Goal: Task Accomplishment & Management: Manage account settings

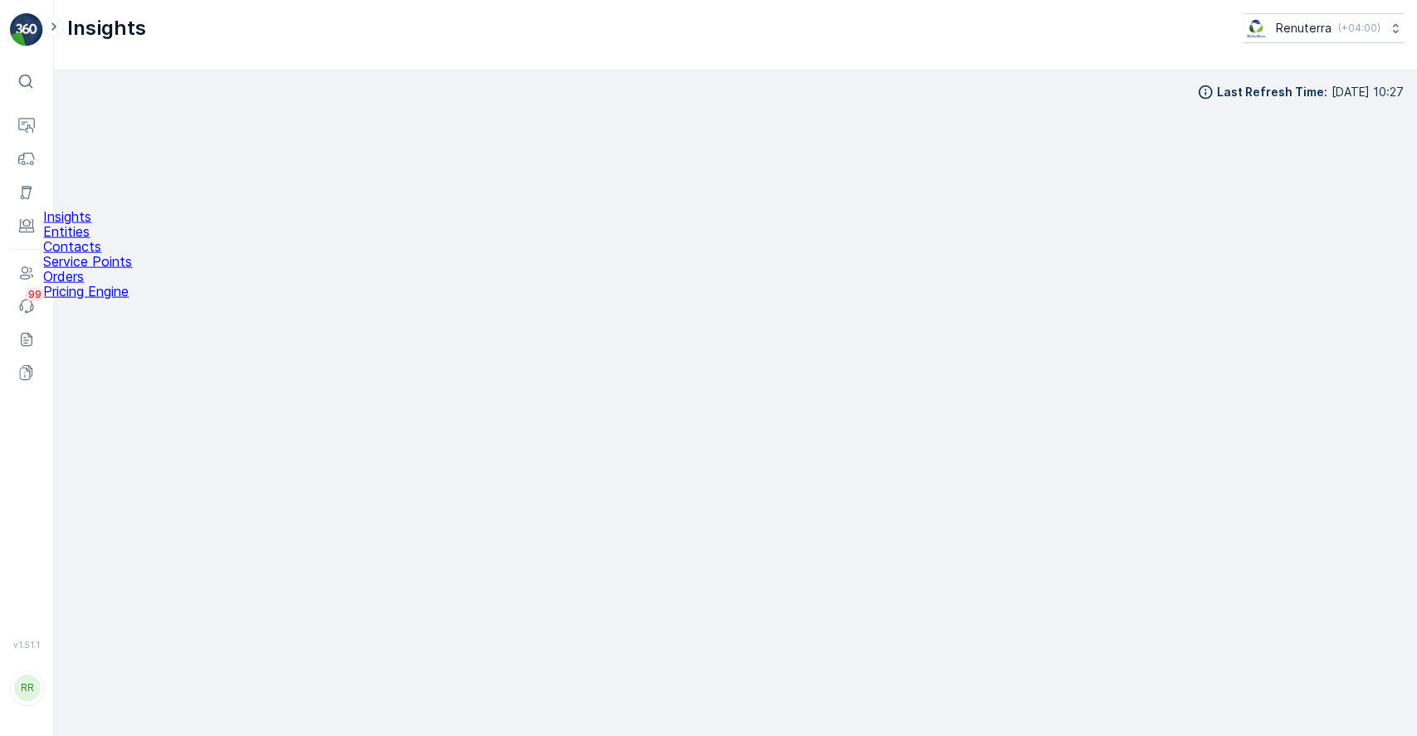
click at [119, 269] on p "Service Points" at bounding box center [87, 261] width 89 height 15
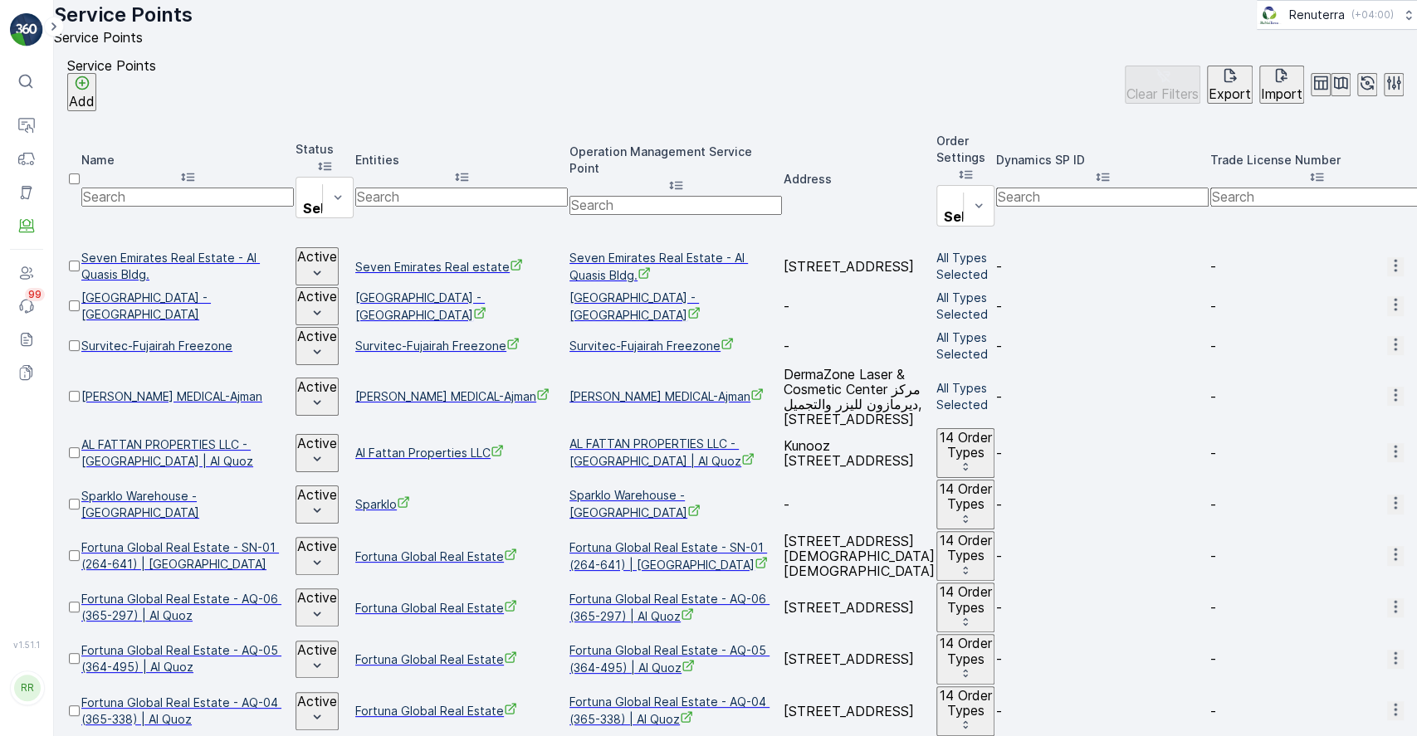
click at [95, 109] on p "Add" at bounding box center [82, 101] width 26 height 15
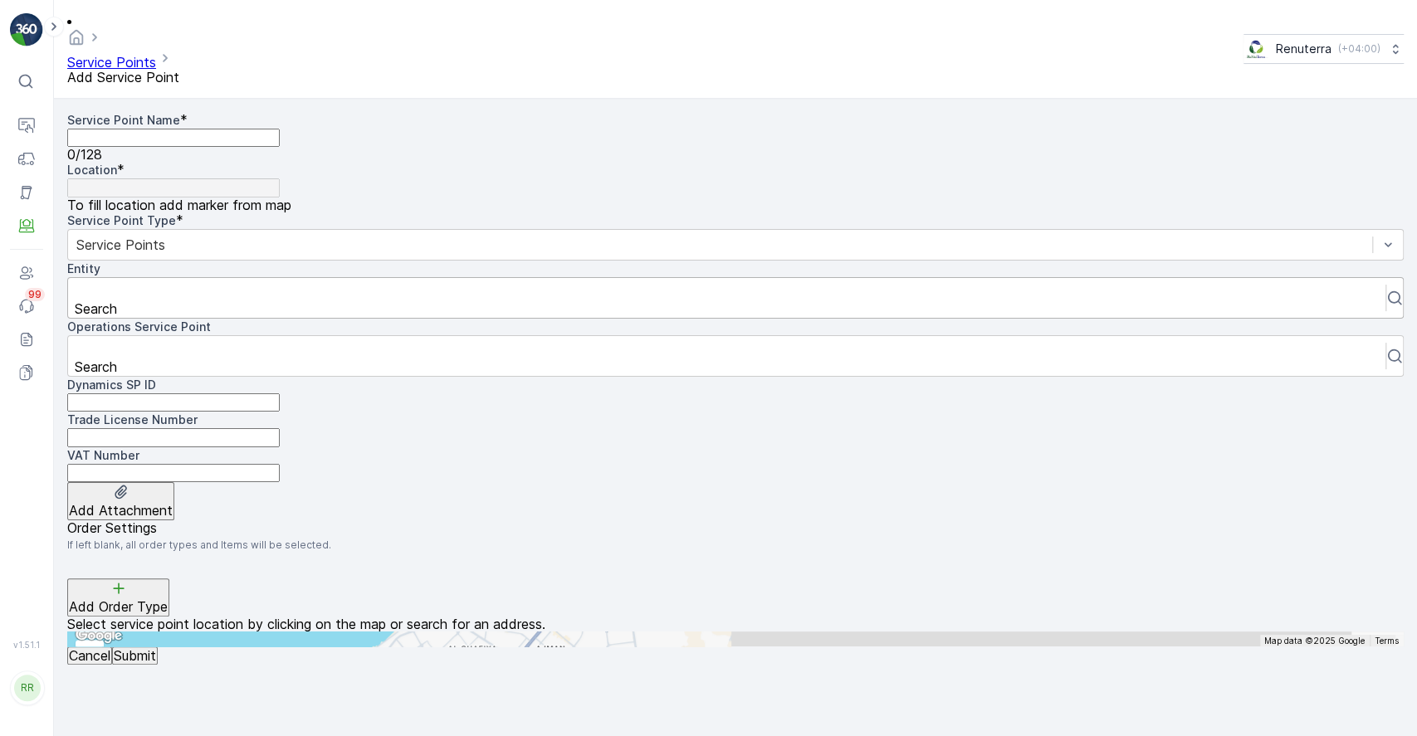
click at [468, 281] on div at bounding box center [726, 290] width 1301 height 18
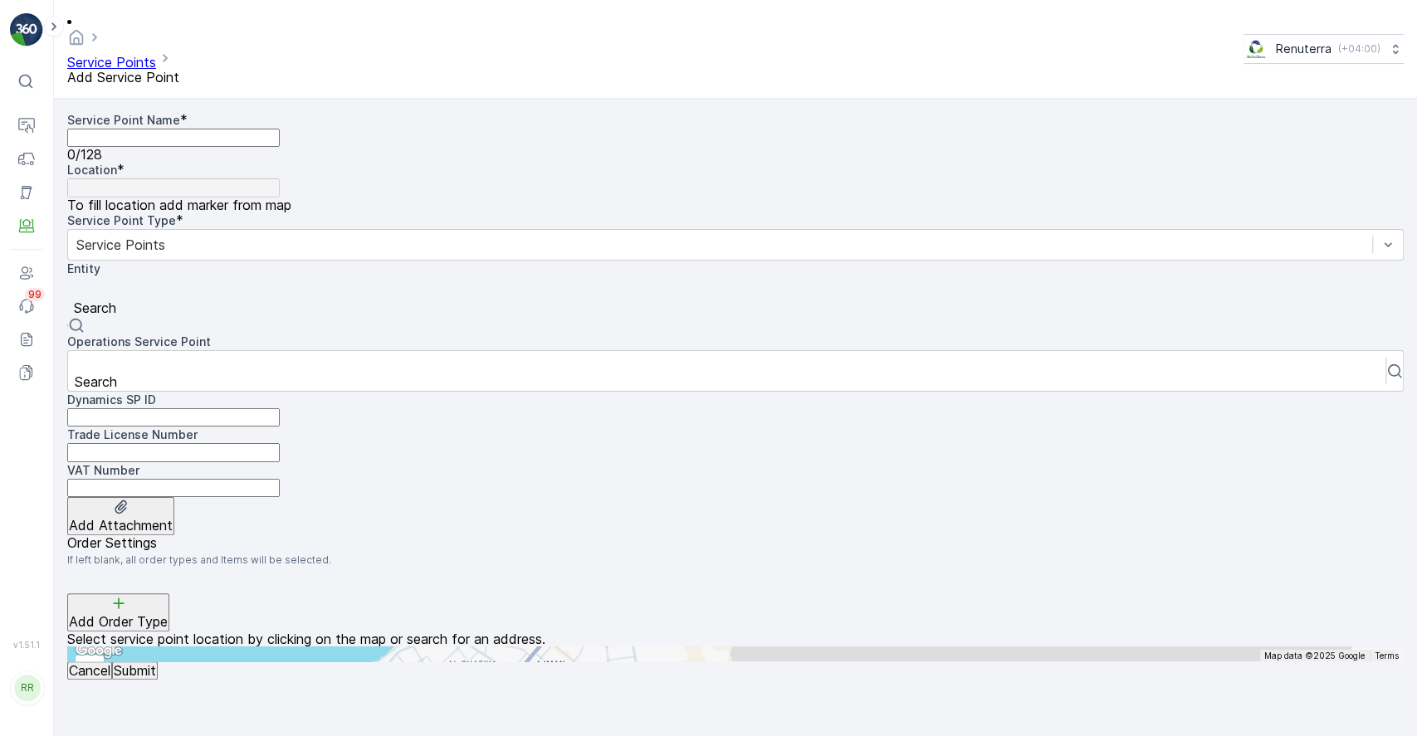
click at [156, 54] on link "Service Points" at bounding box center [111, 62] width 89 height 17
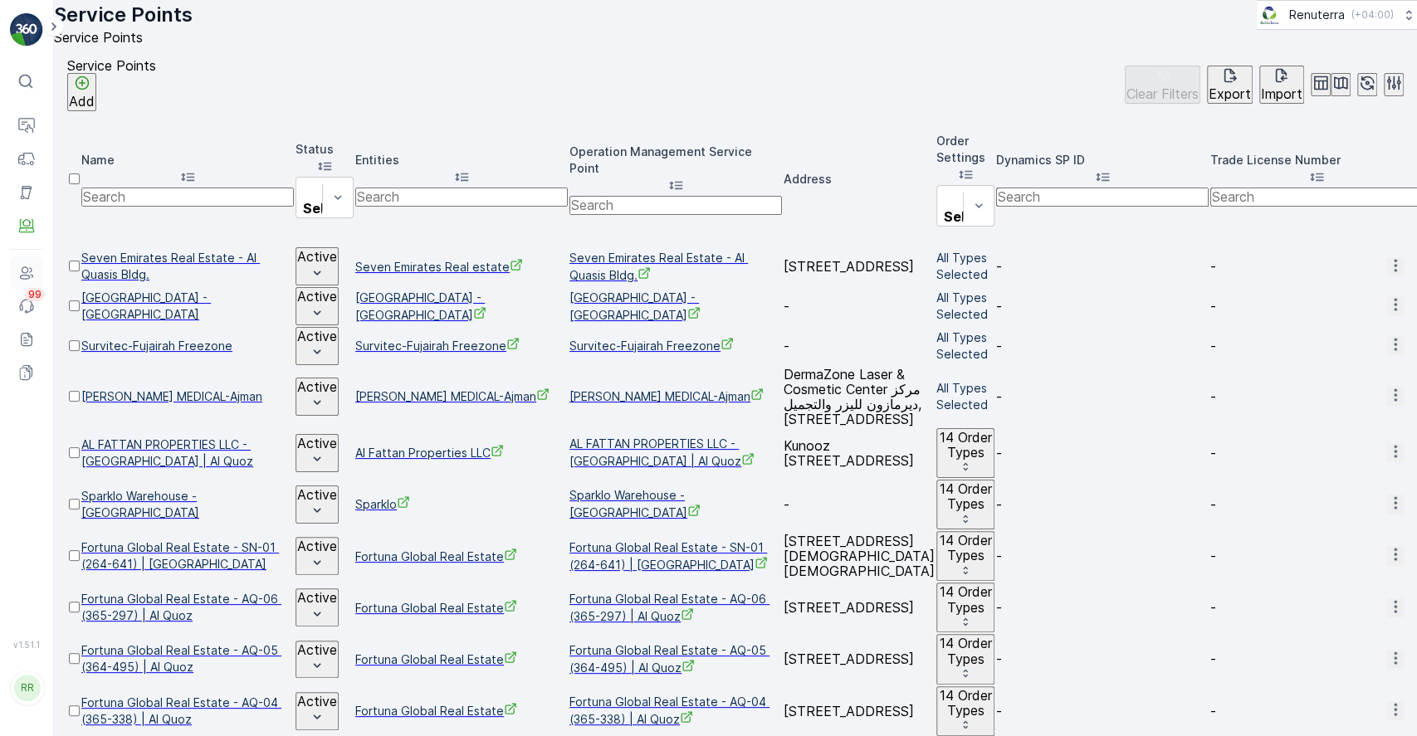
click at [30, 271] on icon at bounding box center [30, 270] width 2 height 6
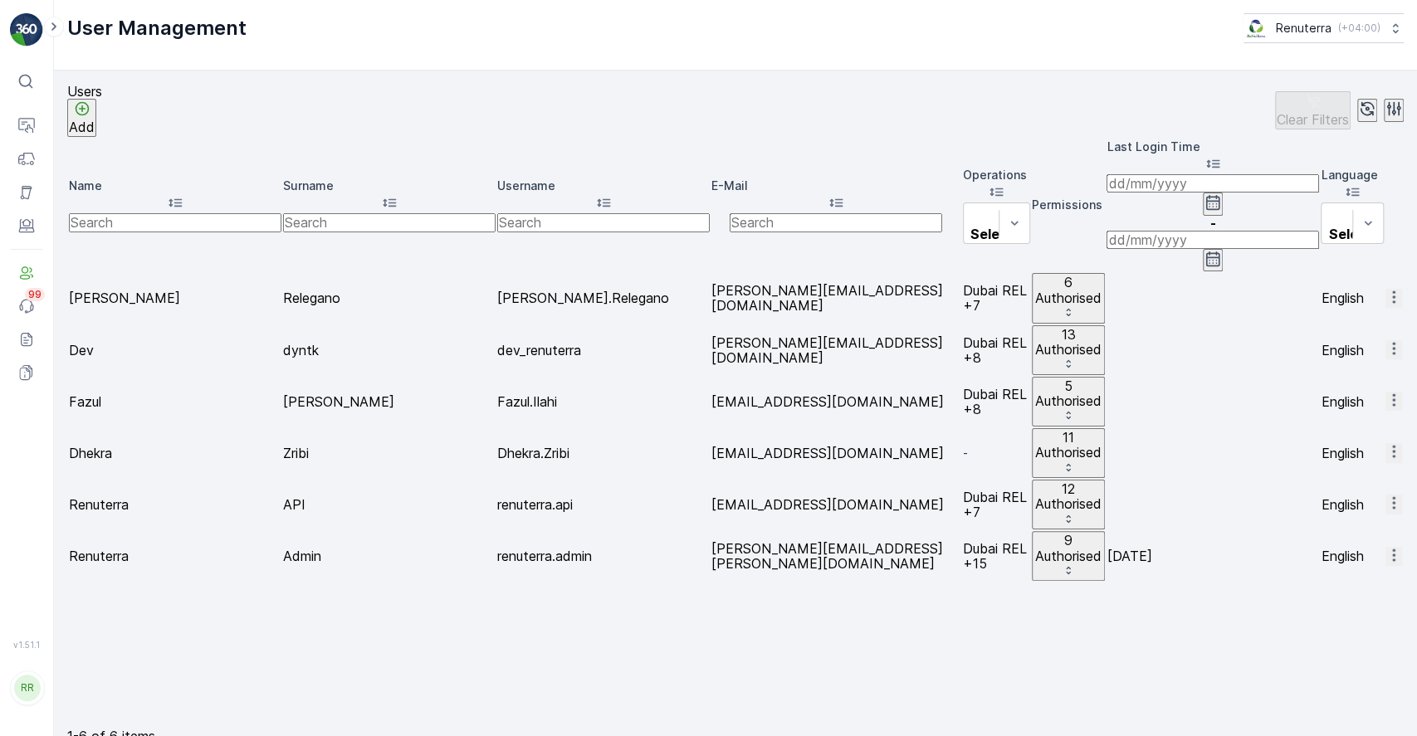
click at [775, 457] on table "Name Surname Username E-Mail Operations Select Permissions Last Login Time - La…" at bounding box center [735, 433] width 1337 height 593
click at [1034, 430] on p "11 Authorised" at bounding box center [1069, 445] width 70 height 31
click at [1386, 443] on icon "button" at bounding box center [1394, 451] width 17 height 17
click at [1386, 344] on span "Edit User" at bounding box center [1395, 348] width 57 height 15
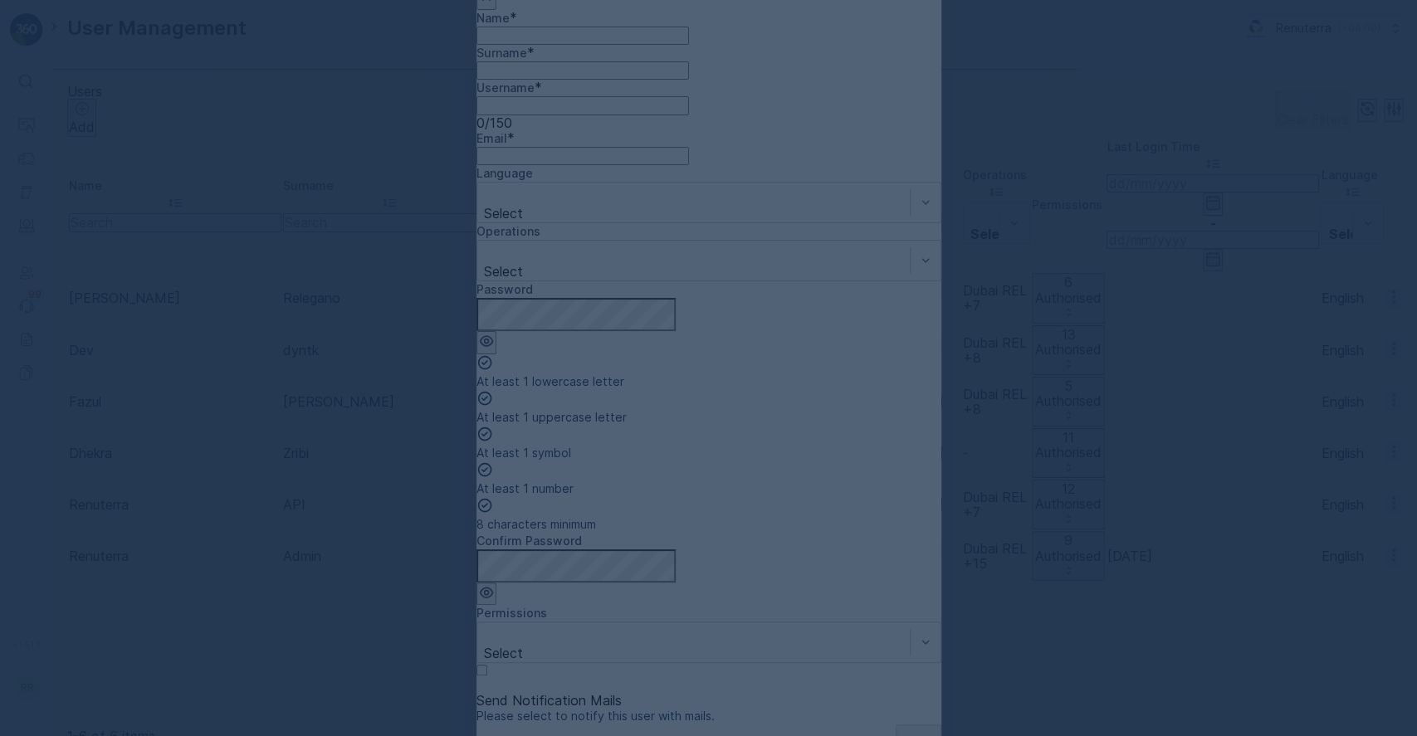
type input "renuterra.admin"
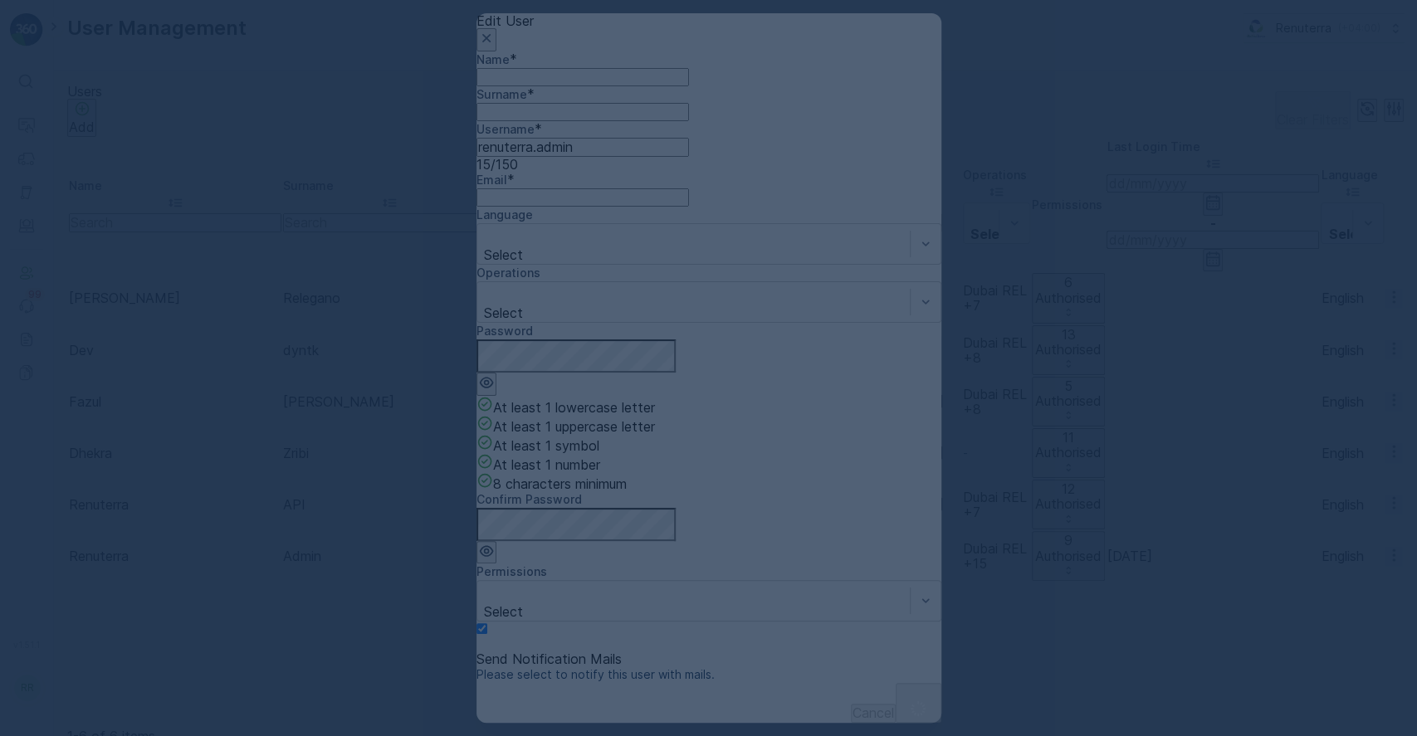
type input "Dhekra"
type input "Zribi"
type input "Dhekra.Zribi"
type input "[EMAIL_ADDRESS][DOMAIN_NAME]"
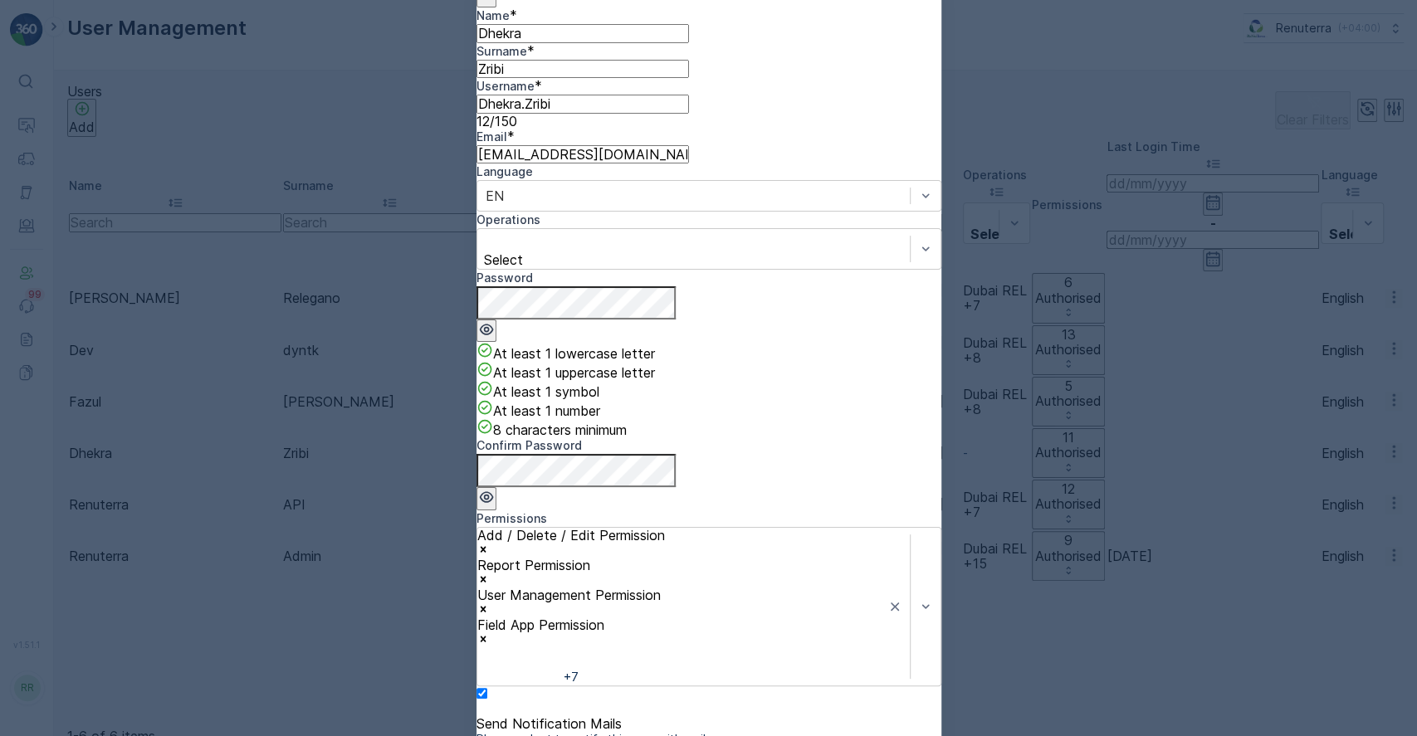
scroll to position [113, 0]
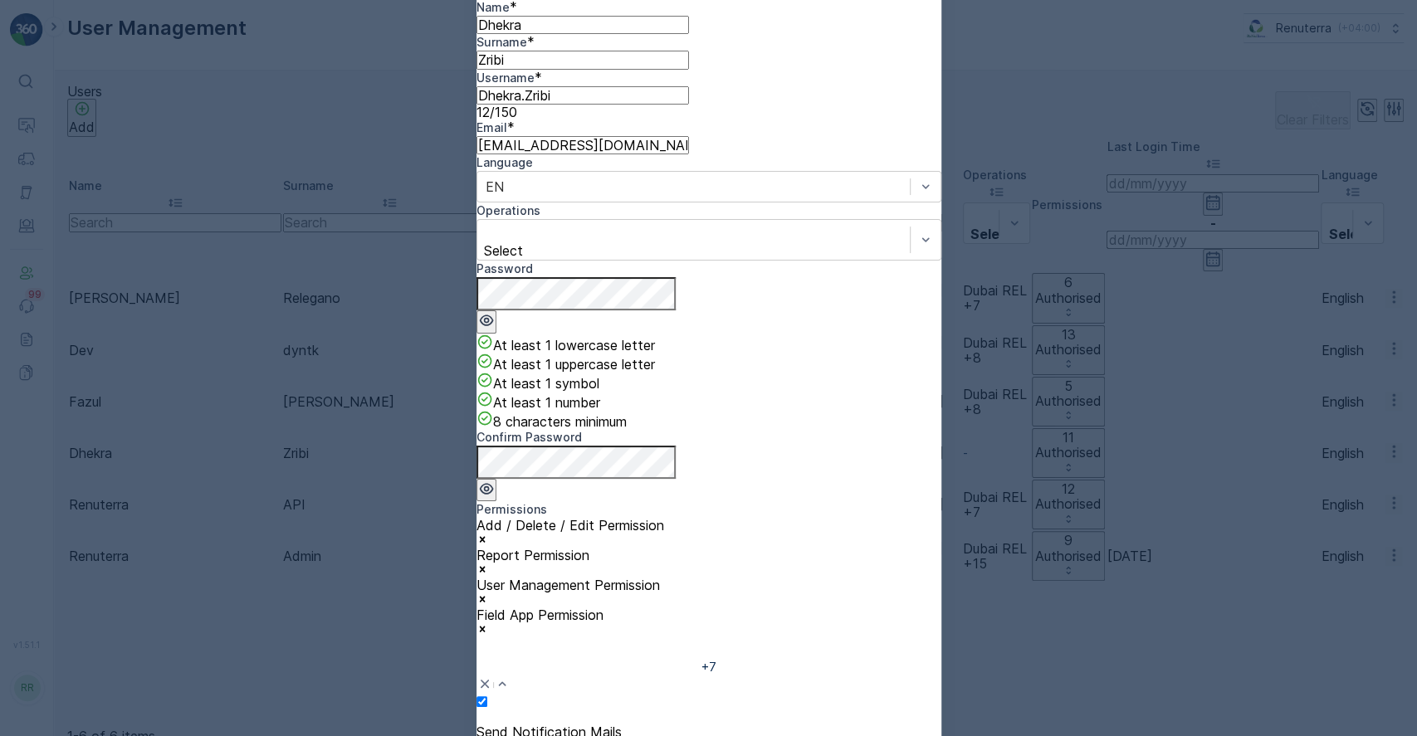
click at [824, 429] on div "Confirm Password" at bounding box center [709, 465] width 465 height 72
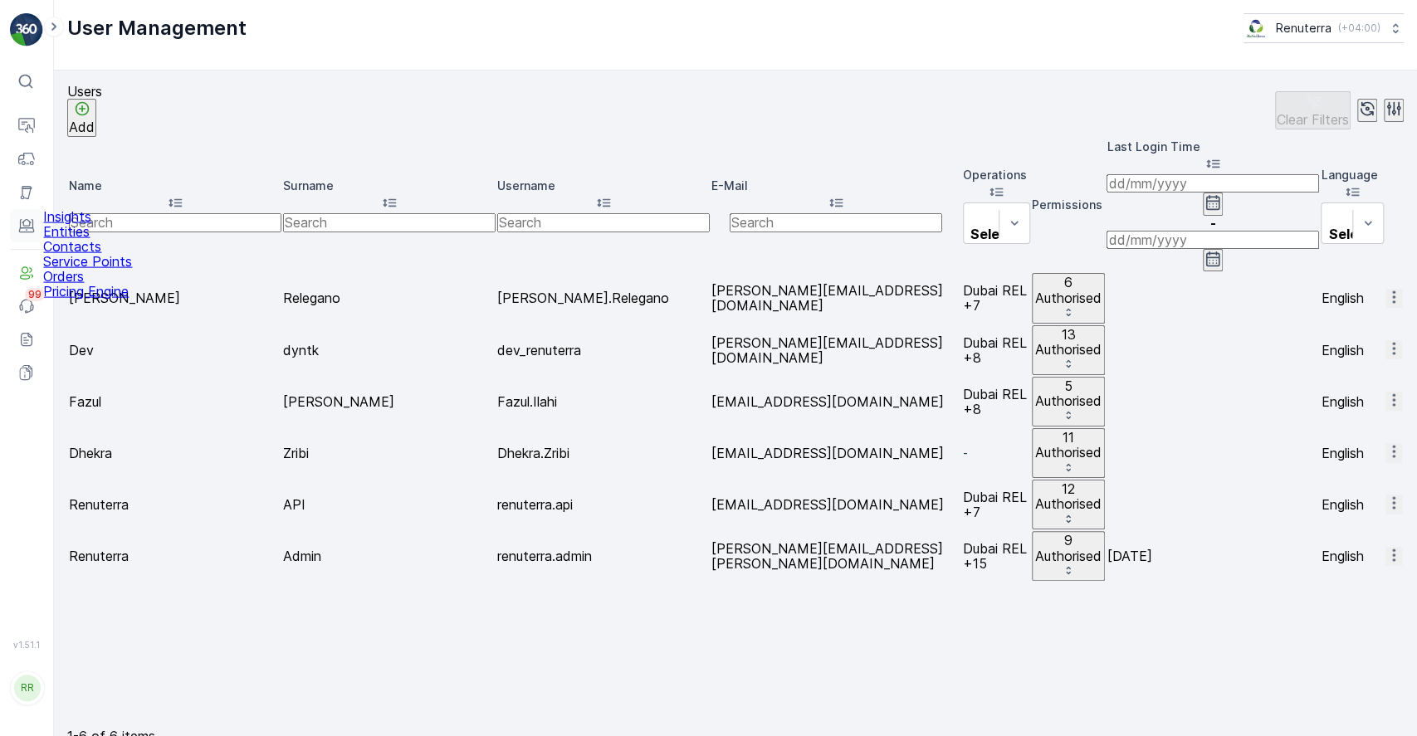
click at [30, 219] on icon at bounding box center [26, 226] width 17 height 17
click at [103, 269] on p "Service Points" at bounding box center [87, 261] width 89 height 15
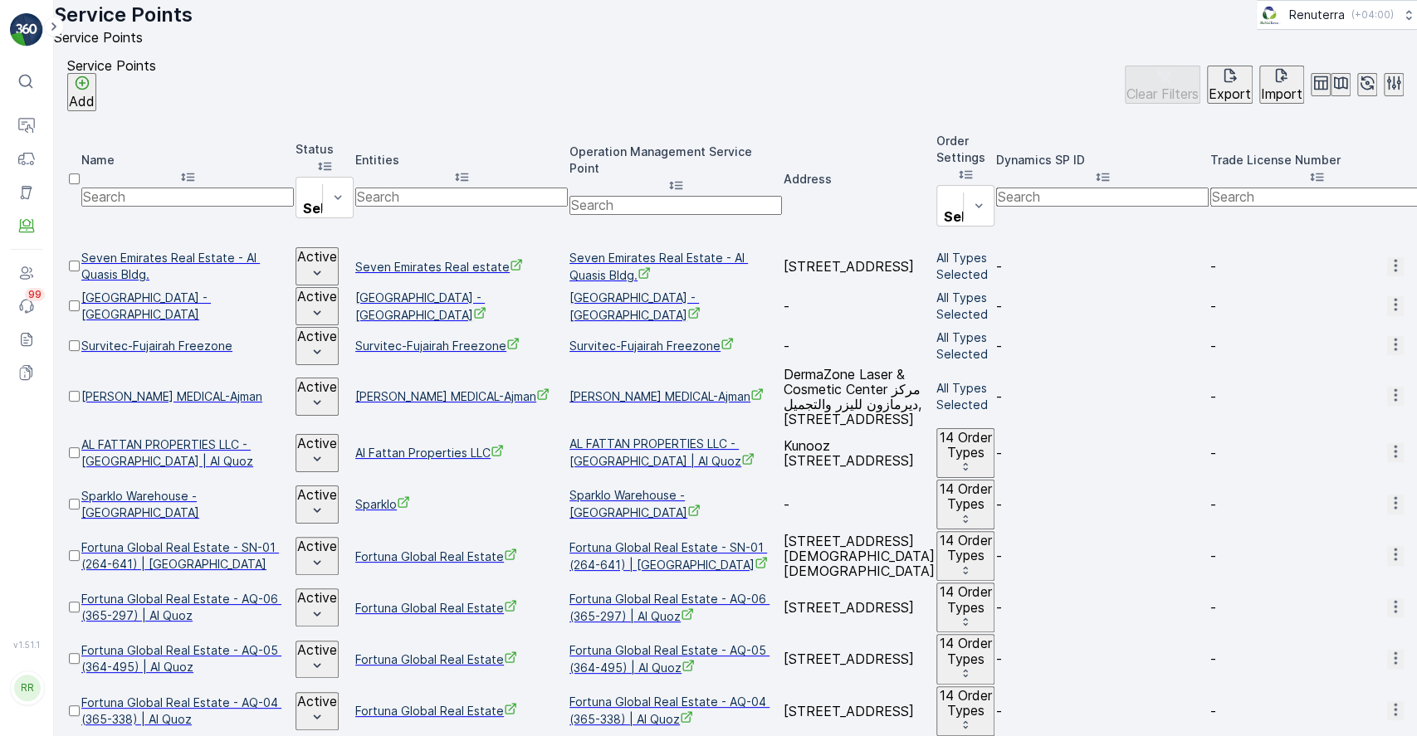
click at [95, 109] on p "Add" at bounding box center [82, 101] width 26 height 15
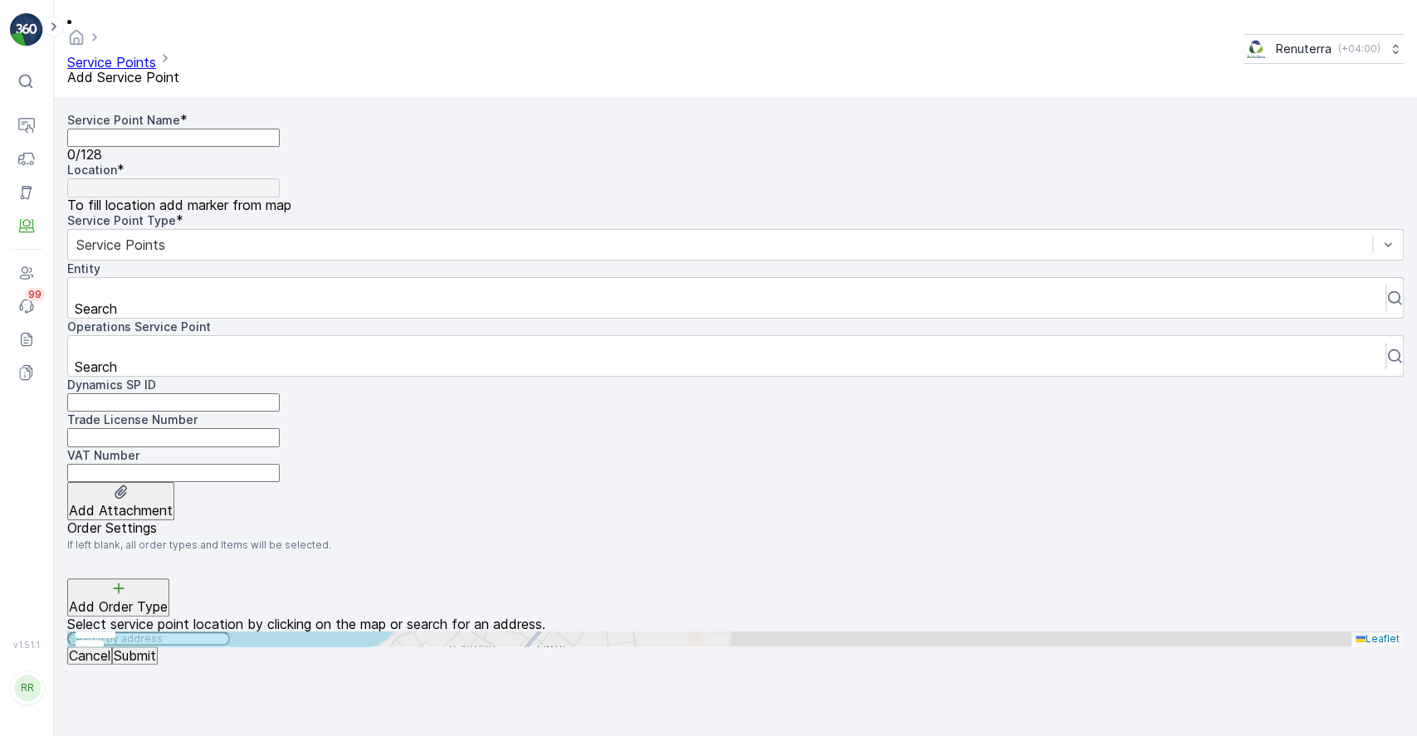
click at [230, 129] on Name "Service Point Name" at bounding box center [173, 138] width 213 height 18
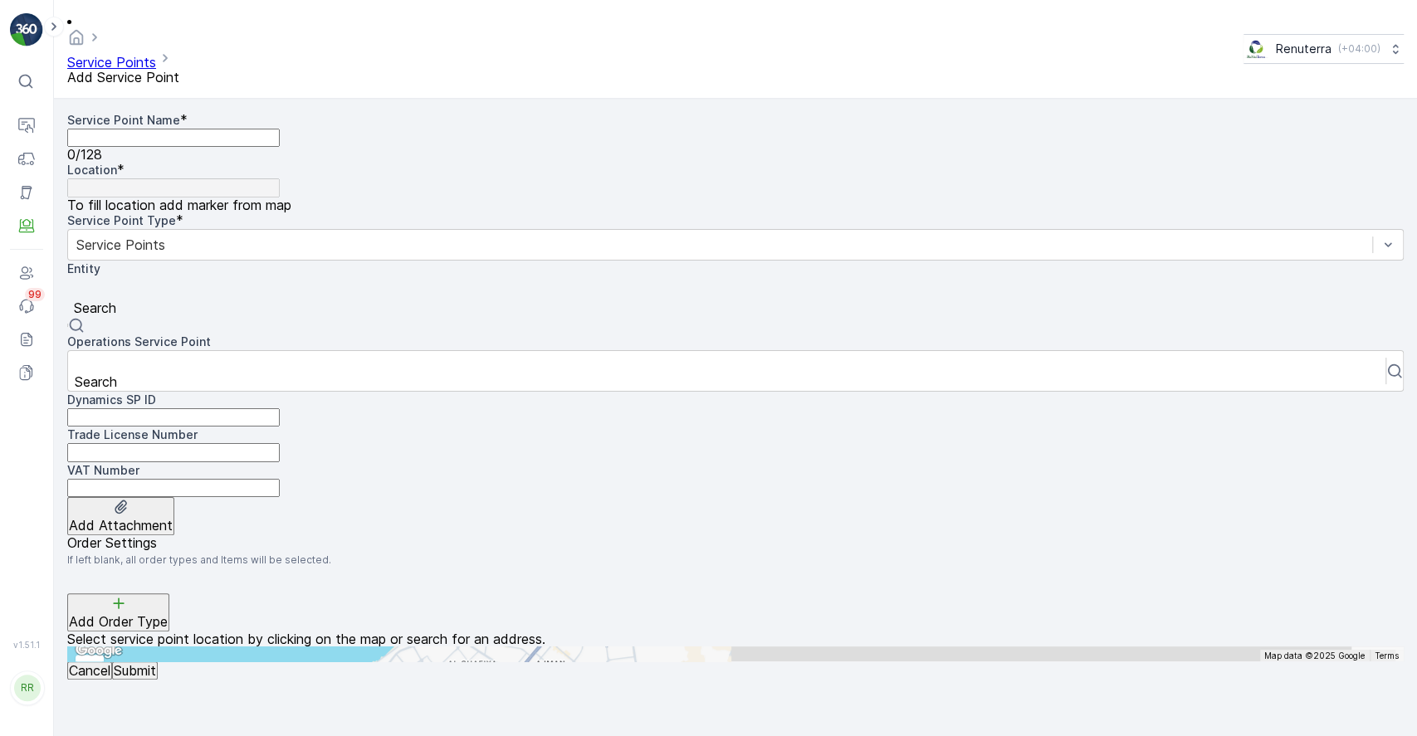
click at [443, 281] on div at bounding box center [736, 290] width 1320 height 18
click at [442, 281] on div at bounding box center [736, 290] width 1320 height 18
click at [439, 281] on div at bounding box center [736, 290] width 1320 height 18
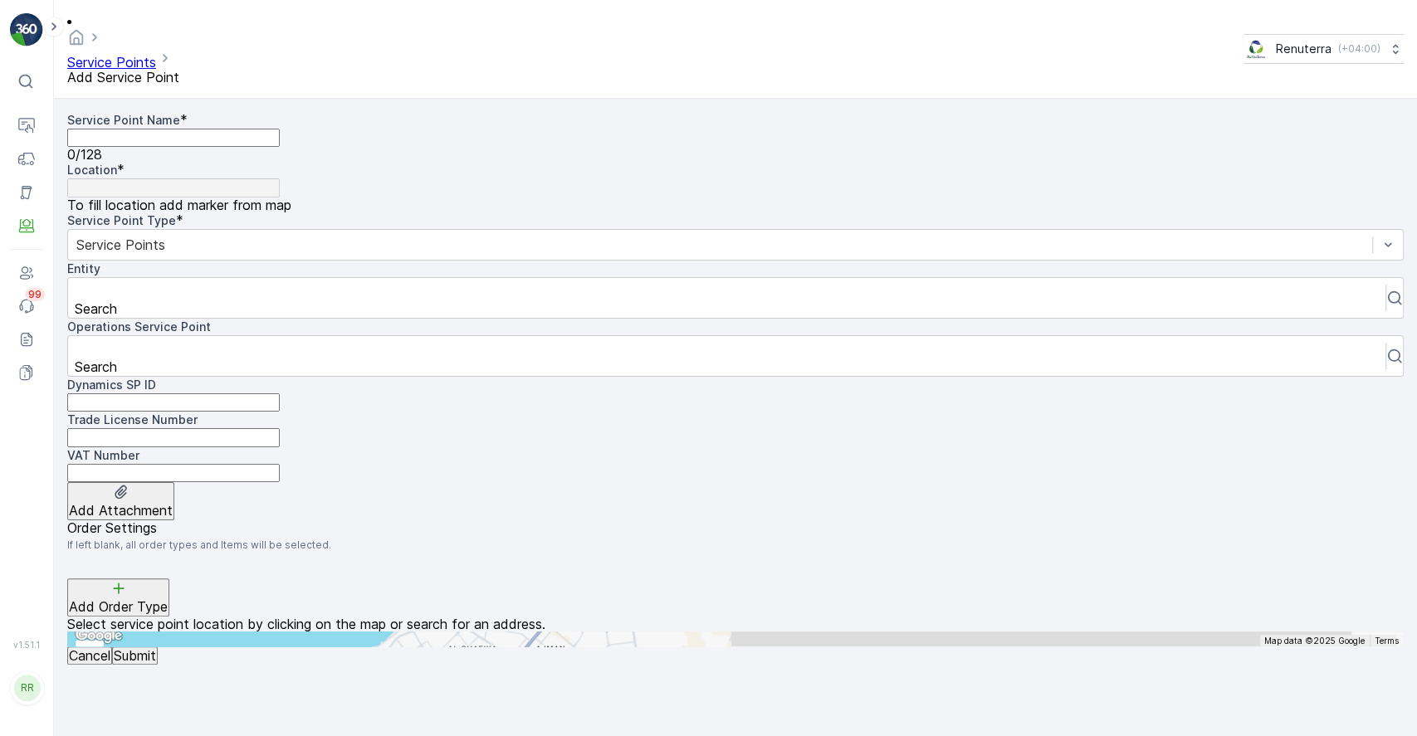
click at [212, 129] on Name "Service Point Name" at bounding box center [173, 138] width 213 height 18
click at [280, 134] on Name "Service Point Name" at bounding box center [173, 138] width 213 height 18
click at [156, 54] on link "Service Points" at bounding box center [111, 62] width 89 height 17
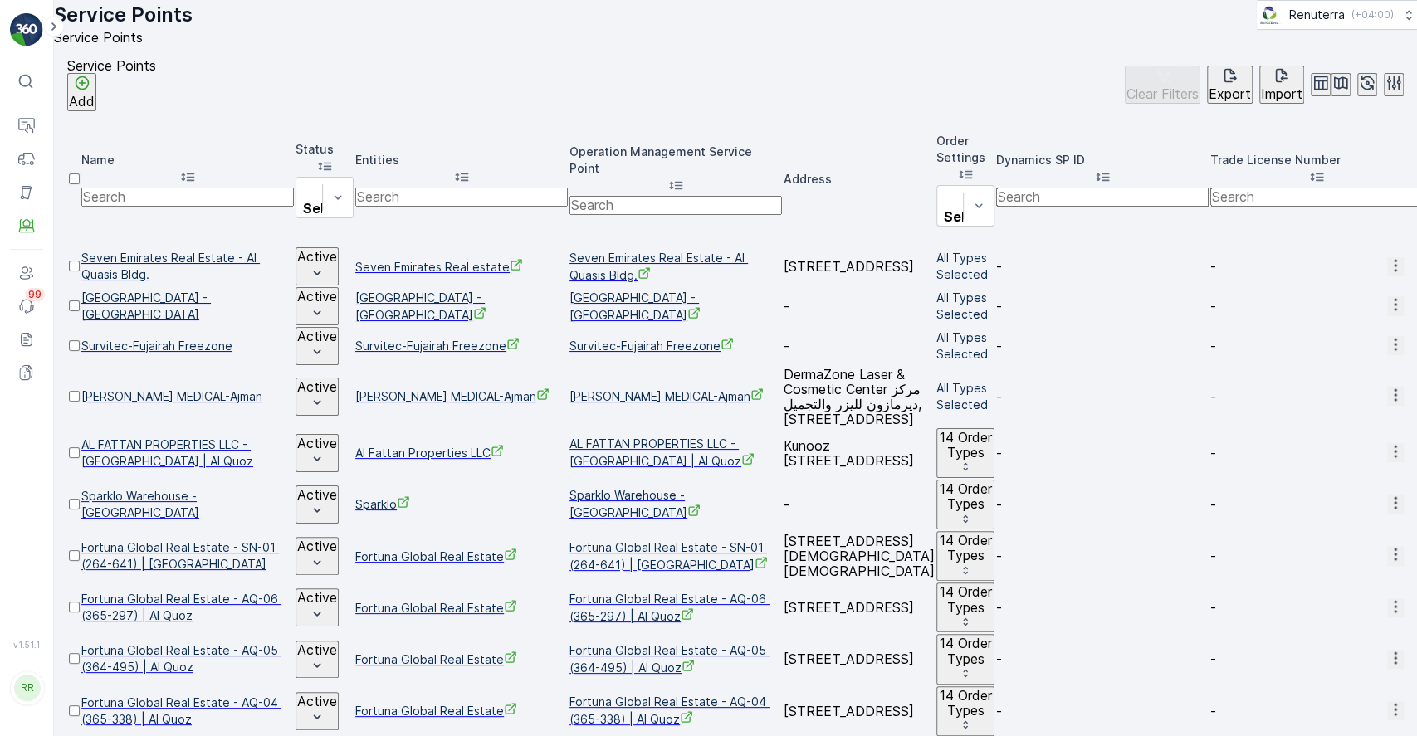
click at [1387, 257] on icon "button" at bounding box center [1395, 265] width 17 height 17
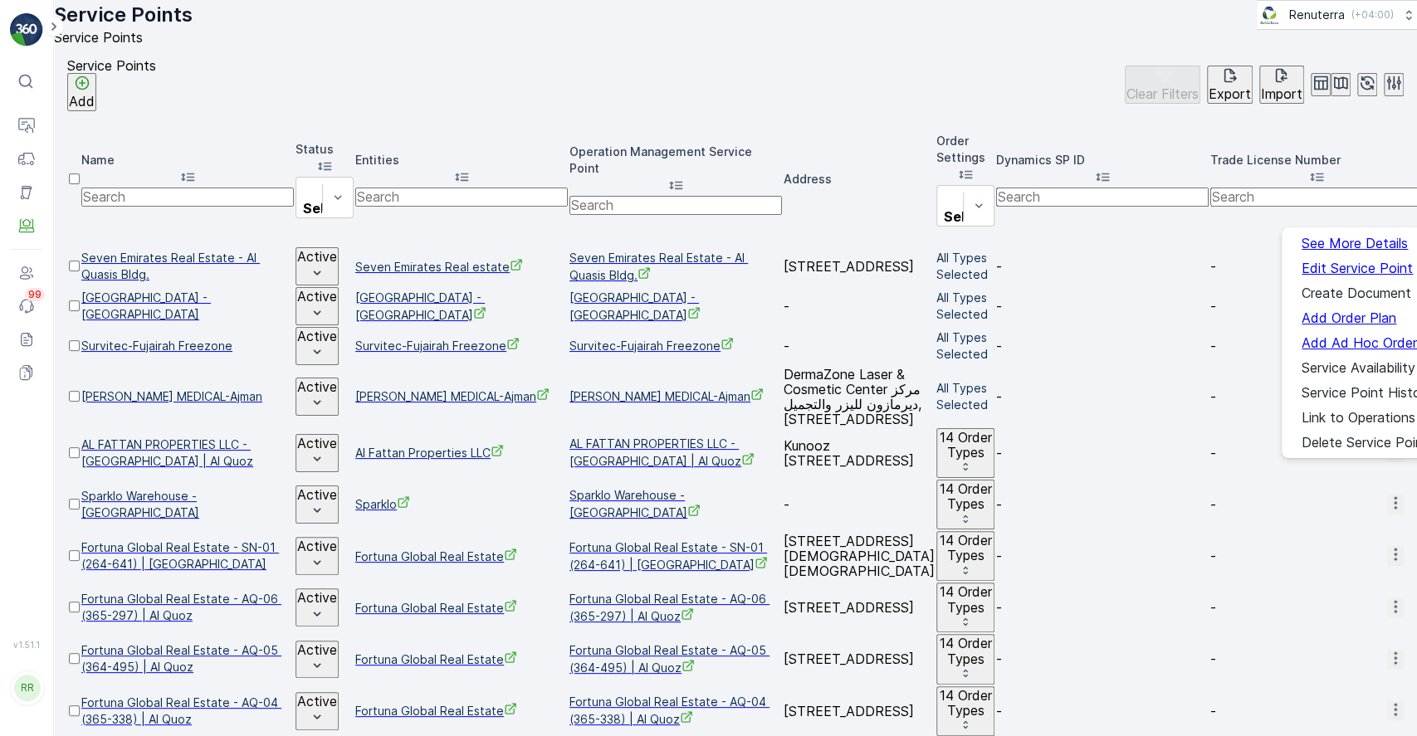
click at [198, 250] on span "Seven Emirates Real Estate - Al Quasis Bldg." at bounding box center [187, 266] width 213 height 33
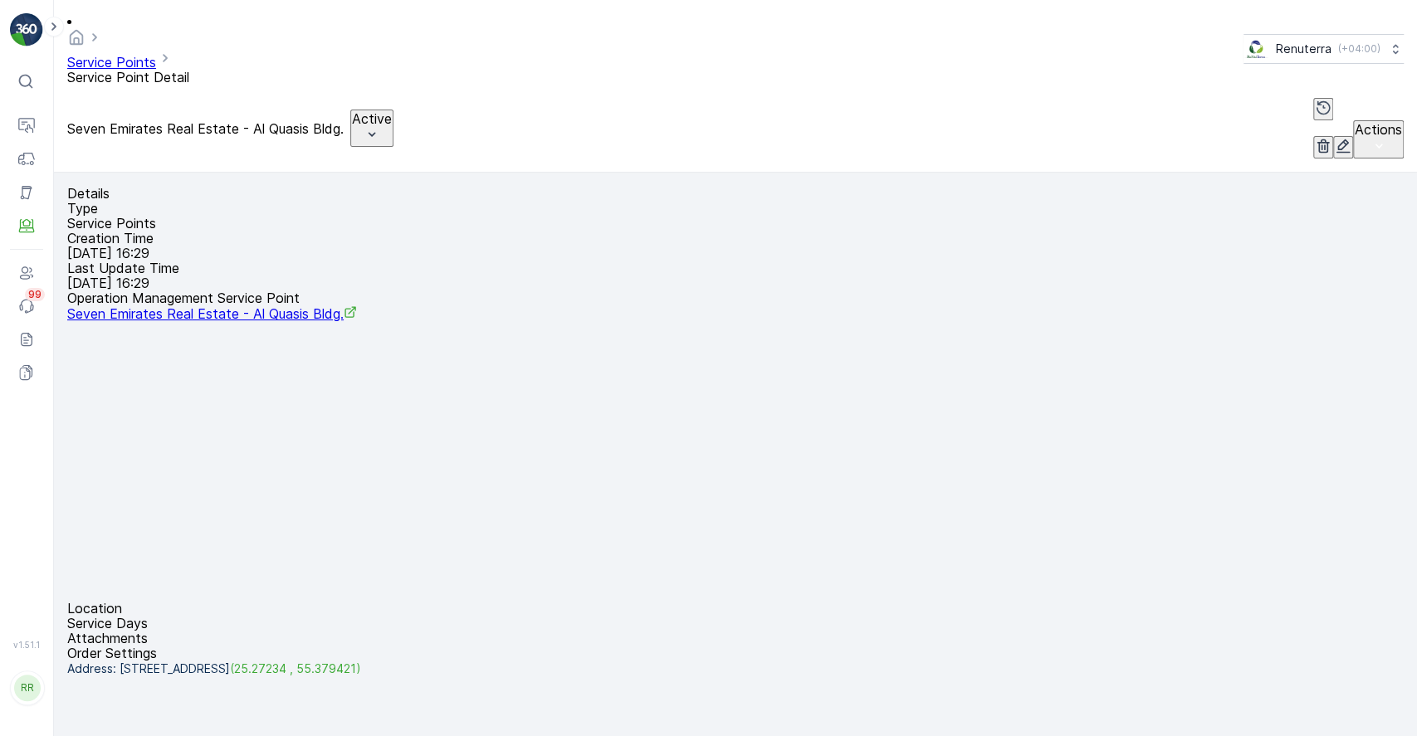
click at [1337, 139] on icon "button" at bounding box center [1344, 146] width 14 height 14
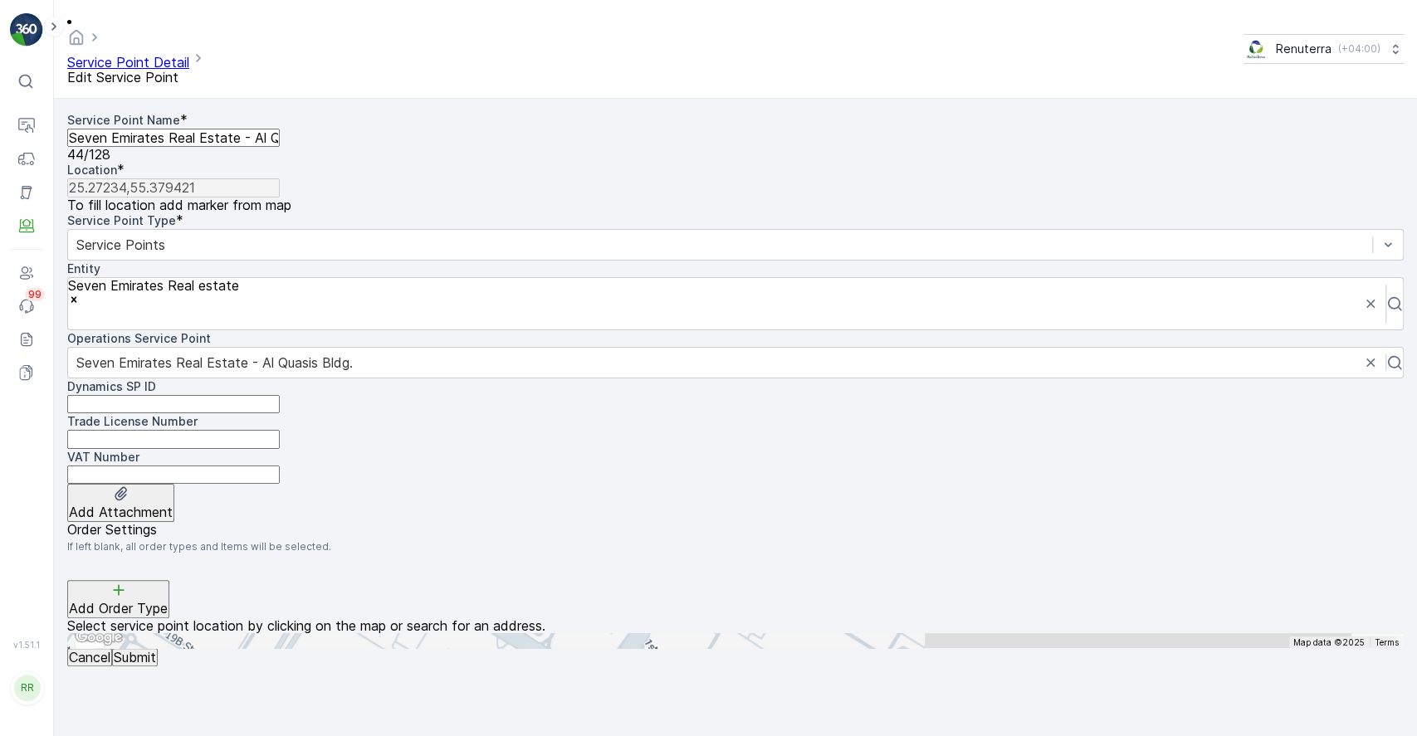
click at [271, 395] on ID "Dynamics SP ID" at bounding box center [173, 404] width 213 height 18
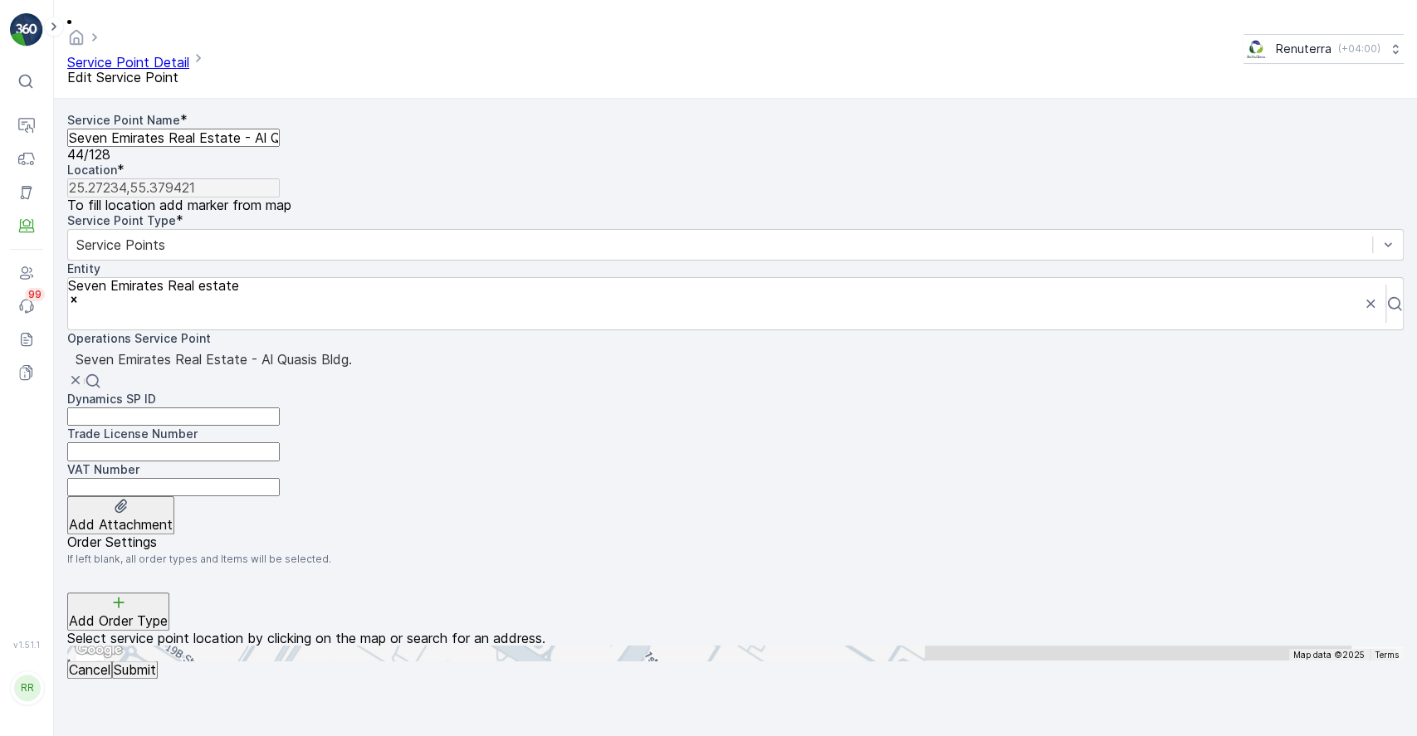
click at [267, 347] on div "Seven Emirates Real Estate - Al Quasis Bldg." at bounding box center [735, 369] width 1337 height 44
click at [146, 54] on link "Service Point Detail" at bounding box center [128, 62] width 122 height 17
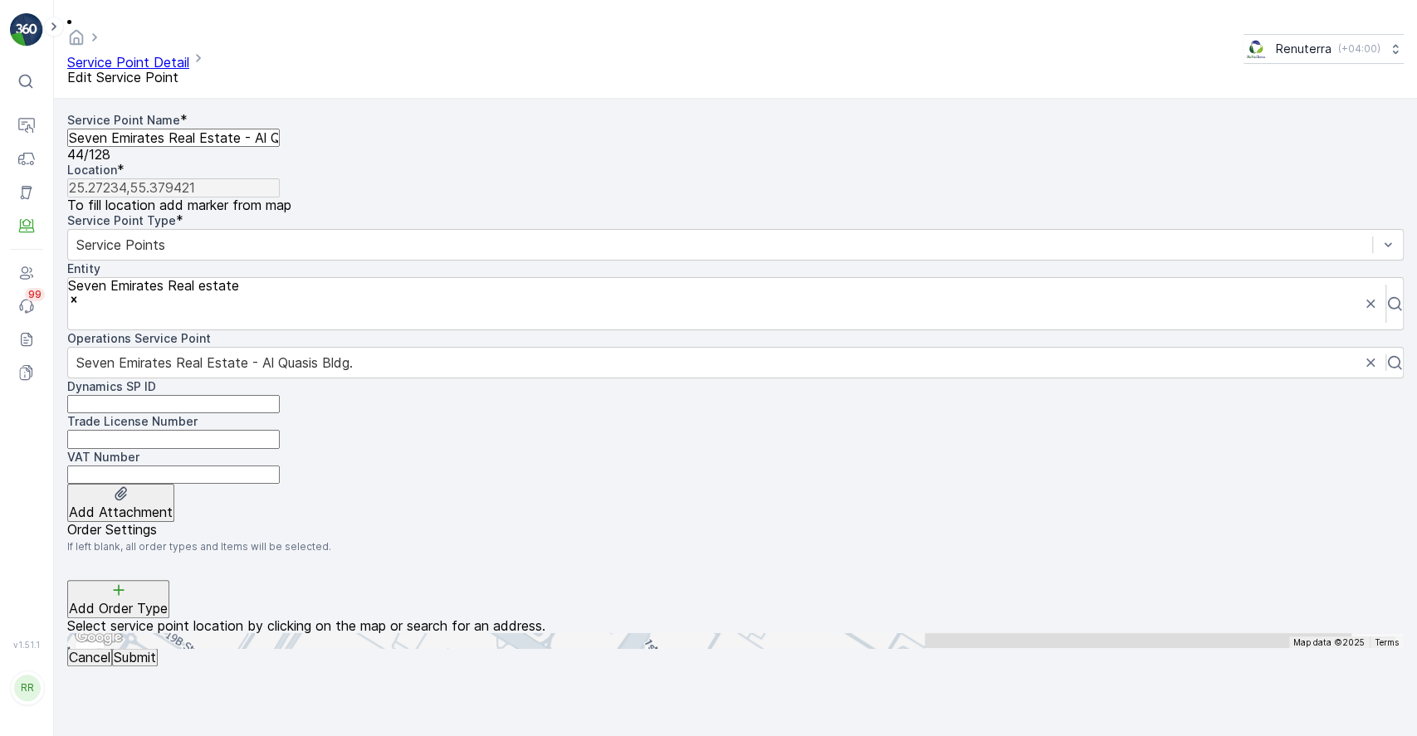
click at [152, 54] on span "Service Point Detail" at bounding box center [128, 62] width 122 height 17
click at [80, 28] on icon "Homepage" at bounding box center [76, 37] width 18 height 18
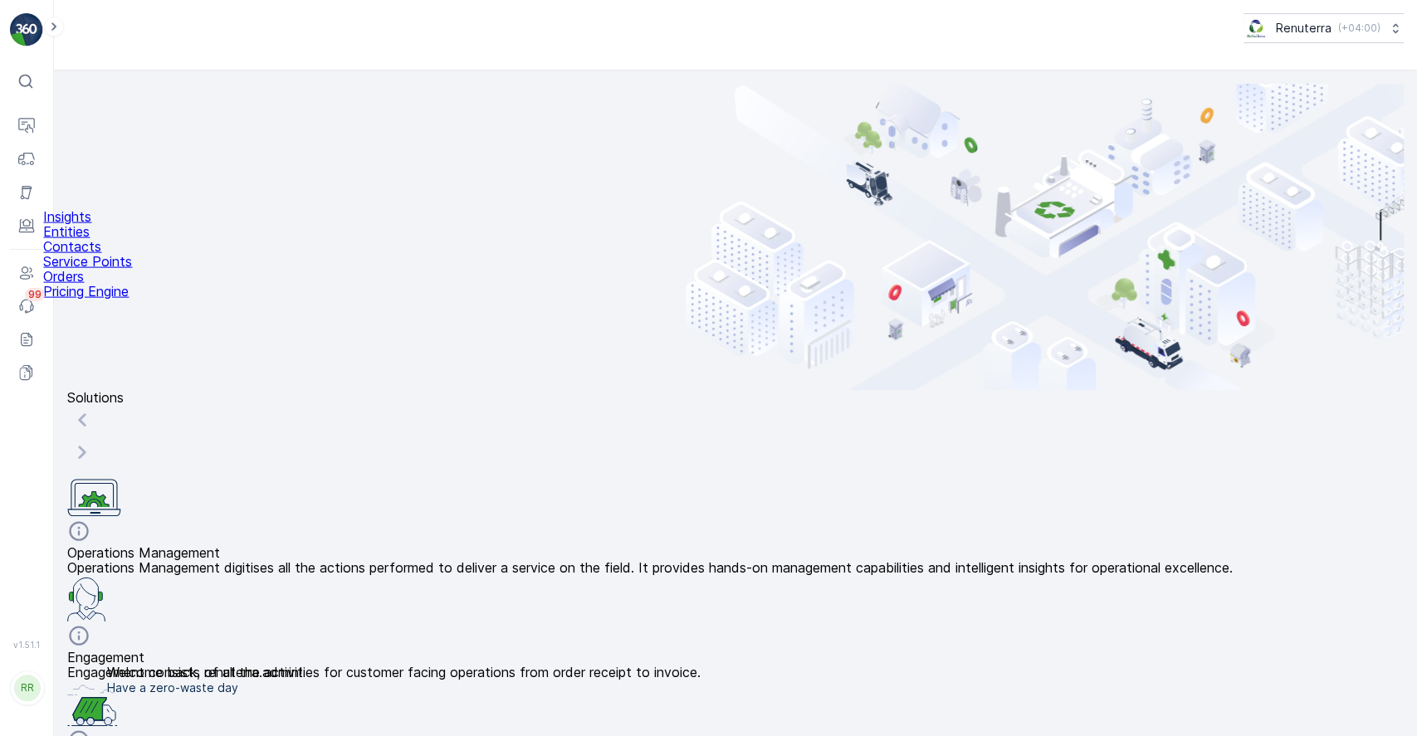
click at [121, 269] on p "Service Points" at bounding box center [87, 261] width 89 height 15
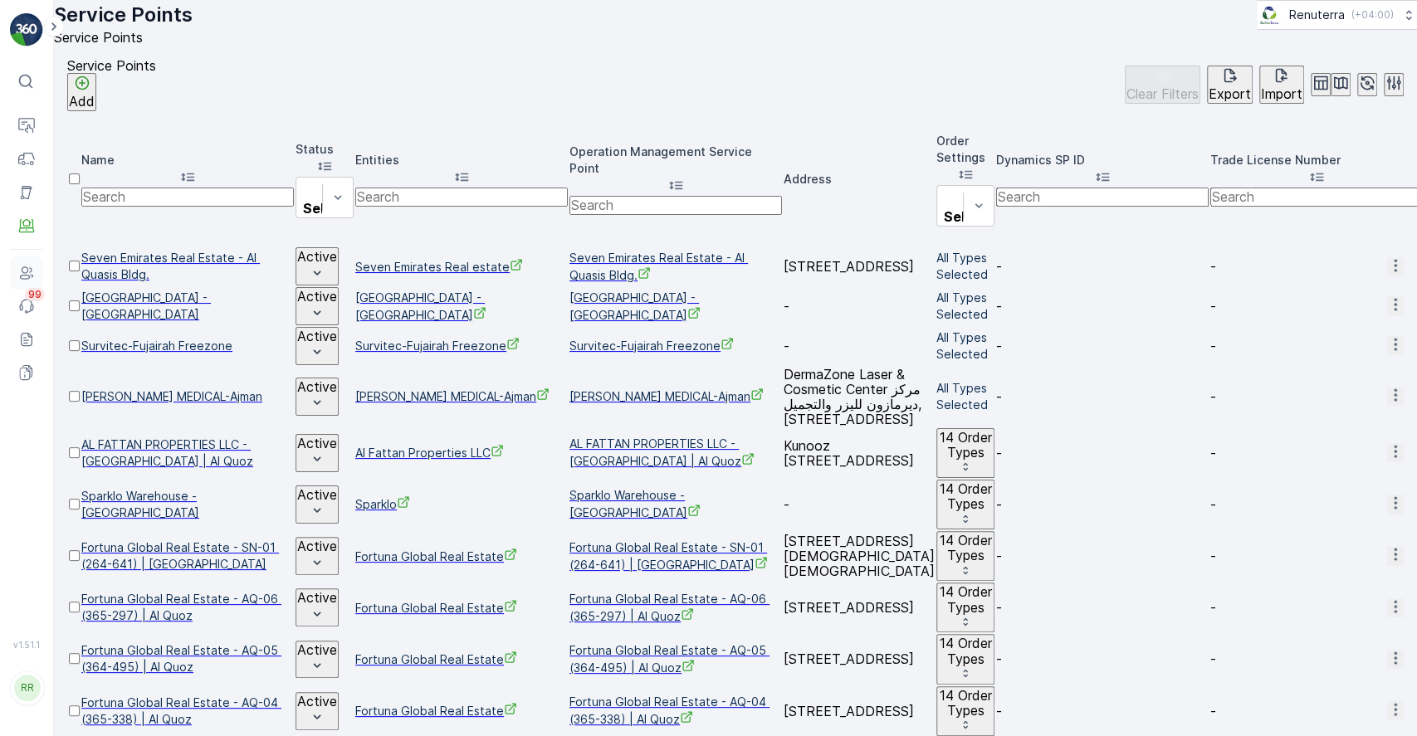
click at [26, 274] on icon at bounding box center [26, 273] width 17 height 17
